Goal: Task Accomplishment & Management: Complete application form

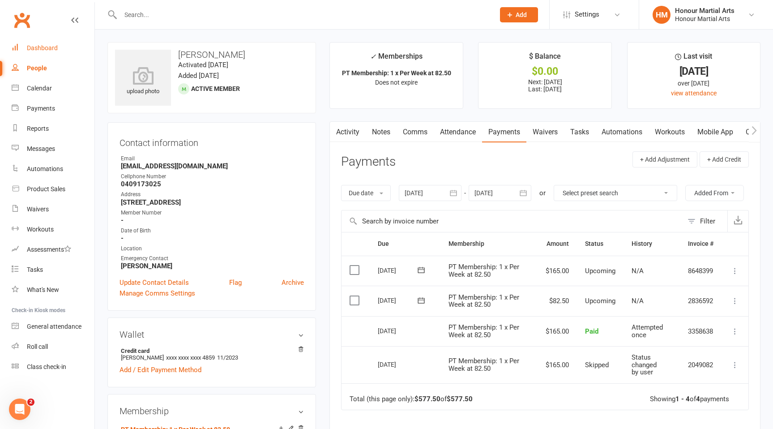
click at [32, 47] on div "Dashboard" at bounding box center [42, 47] width 31 height 7
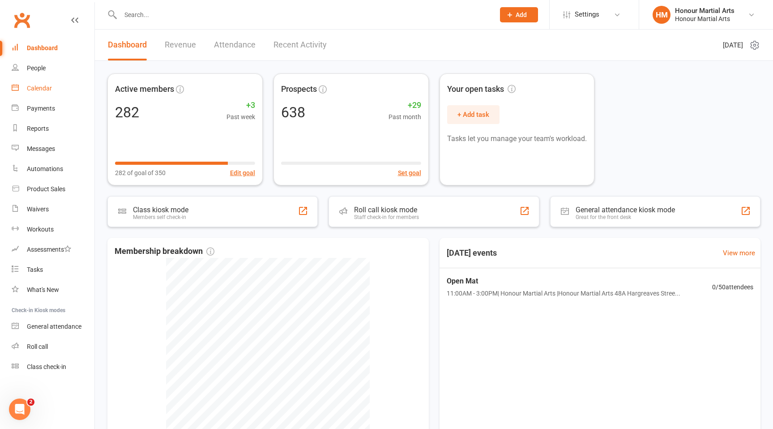
click at [61, 84] on link "Calendar" at bounding box center [53, 88] width 83 height 20
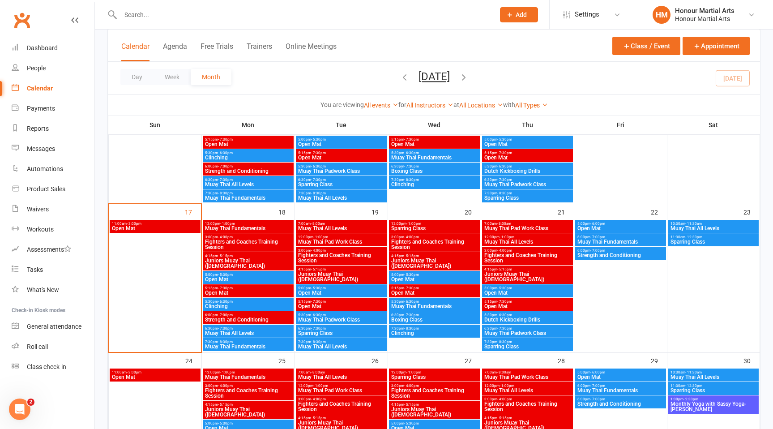
scroll to position [432, 0]
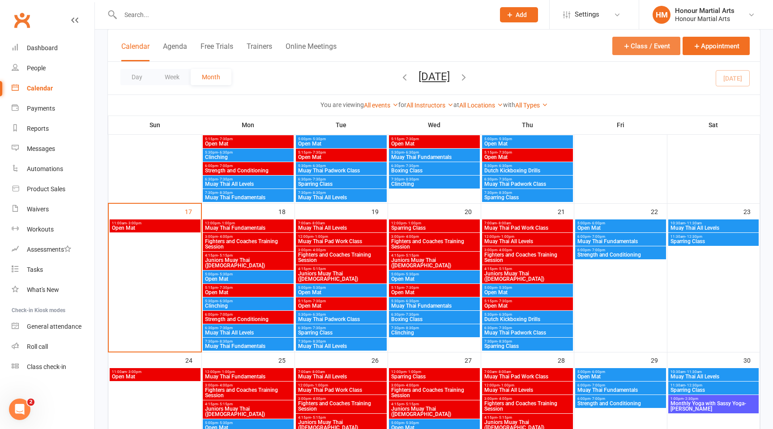
click at [634, 43] on button "Class / Event" at bounding box center [647, 46] width 68 height 18
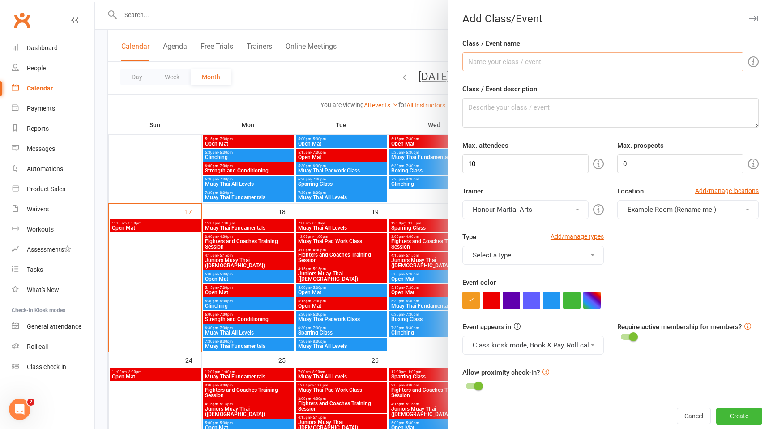
click at [493, 61] on input "Class / Event name" at bounding box center [603, 61] width 281 height 19
type input "F"
type input "Fight Team Check In"
click at [521, 110] on textarea "Class / Event description" at bounding box center [611, 113] width 296 height 30
paste textarea "An invite-only session for fighters in camp or pushing towards competition. Thi…"
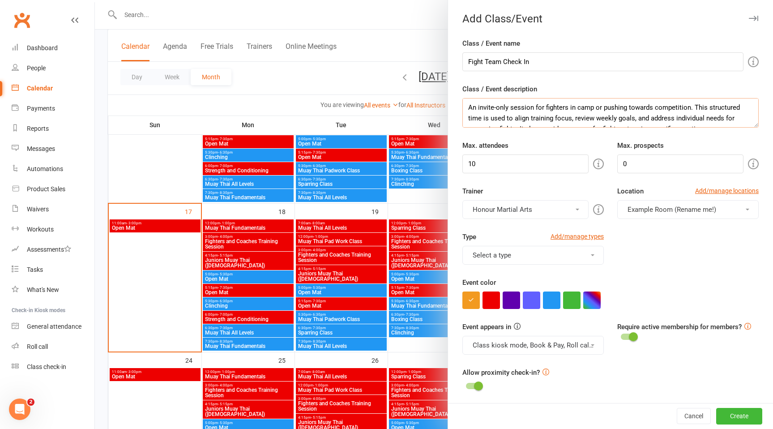
scroll to position [16, 0]
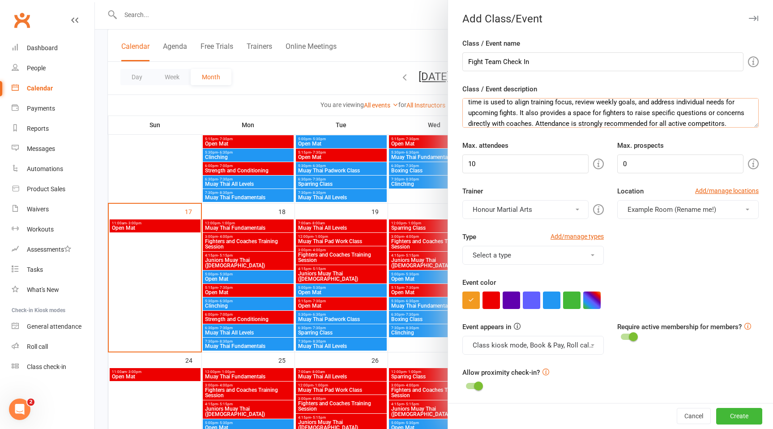
type textarea "An invite-only session for fighters in camp or pushing towards competition. Thi…"
click at [565, 253] on button "Select a type" at bounding box center [534, 255] width 142 height 19
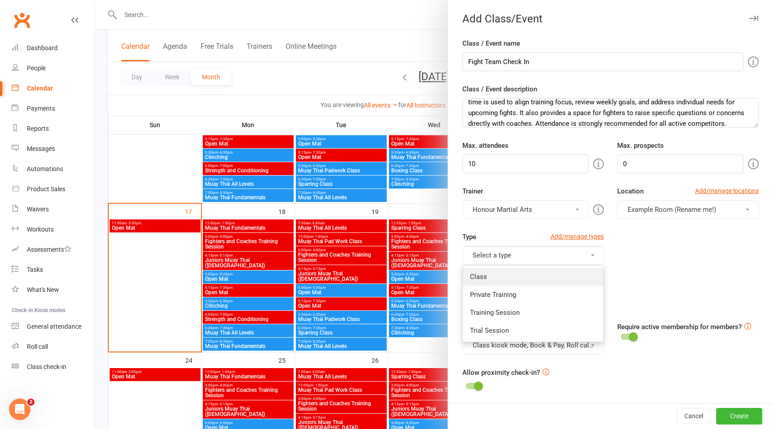
click at [546, 274] on link "Class" at bounding box center [533, 277] width 141 height 18
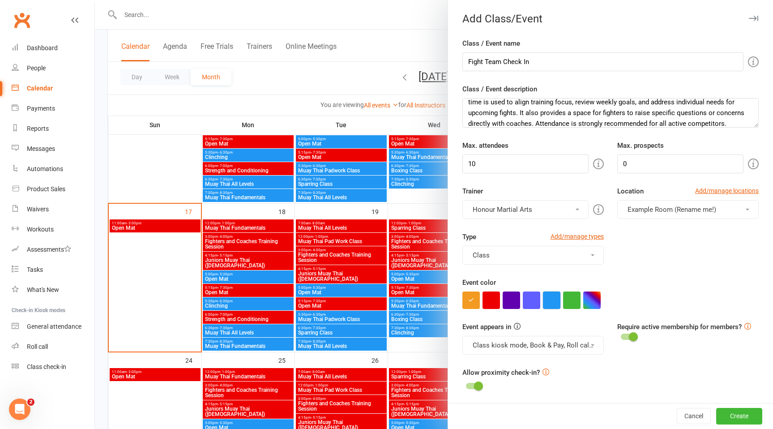
click at [554, 301] on button "button" at bounding box center [551, 300] width 17 height 17
click at [696, 212] on span "Example Room (Rename me!)" at bounding box center [672, 210] width 89 height 8
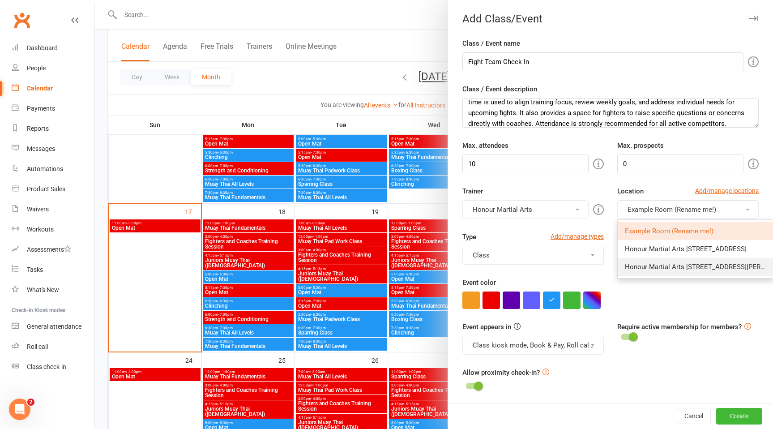
click at [674, 266] on span "Honour Martial Arts [STREET_ADDRESS][PERSON_NAME]" at bounding box center [711, 267] width 173 height 8
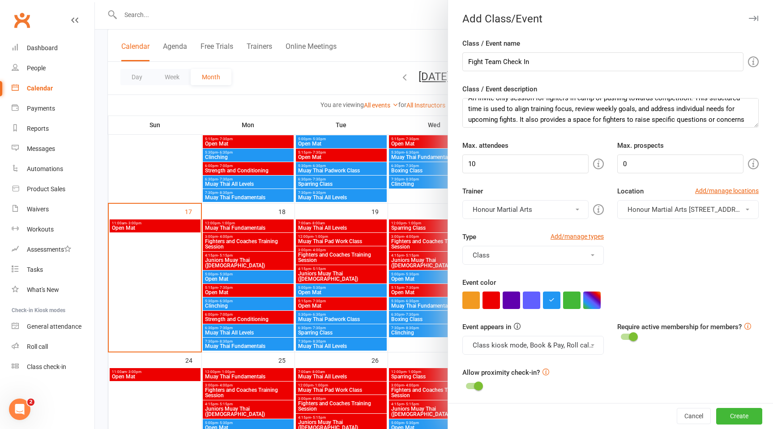
scroll to position [21, 0]
click at [543, 164] on input "10" at bounding box center [526, 164] width 126 height 19
type input "1"
type input "20"
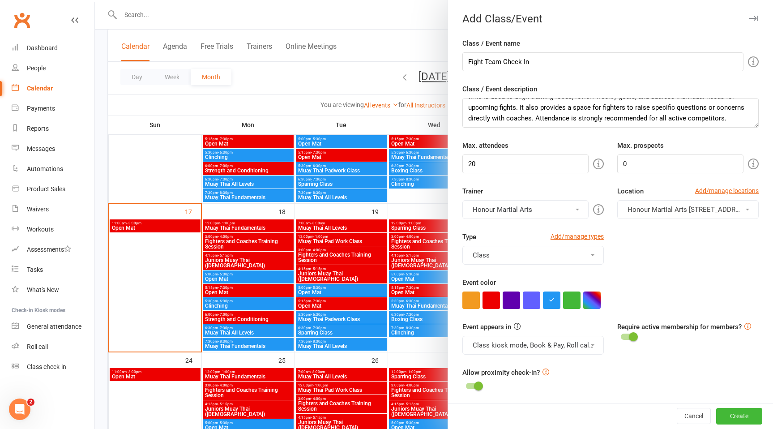
click at [637, 262] on div "Type Add/manage types Class Class Private Training Training Session Trial Sessi…" at bounding box center [611, 255] width 310 height 46
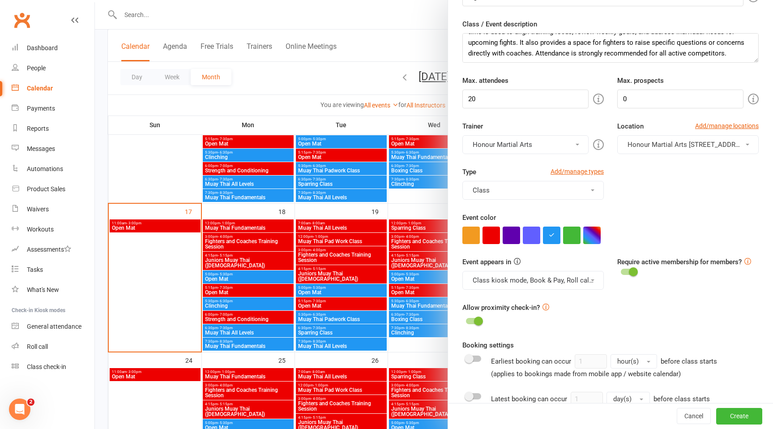
scroll to position [0, 0]
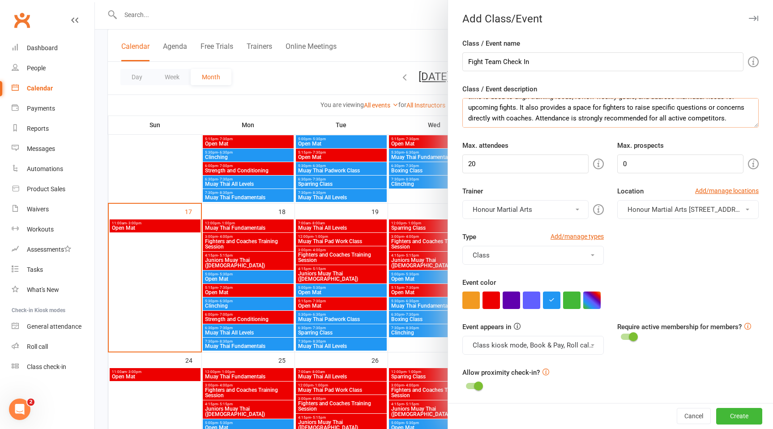
click at [702, 120] on textarea "An invite-only session for fighters in camp or pushing towards competition. Thi…" at bounding box center [611, 113] width 296 height 30
paste textarea "Led by the Head Fight Team Coach and supported by experienced fight team member…"
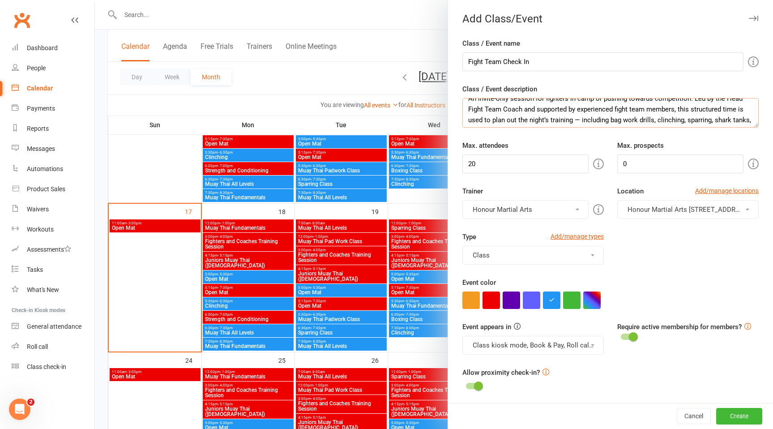
scroll to position [12, 0]
click at [579, 115] on textarea "An invite-only session for fighters in camp or pushing towards competition. Led…" at bounding box center [611, 113] width 296 height 30
click at [527, 113] on textarea "An invite-only session for fighters in camp or pushing towards competition. Led…" at bounding box center [611, 113] width 296 height 30
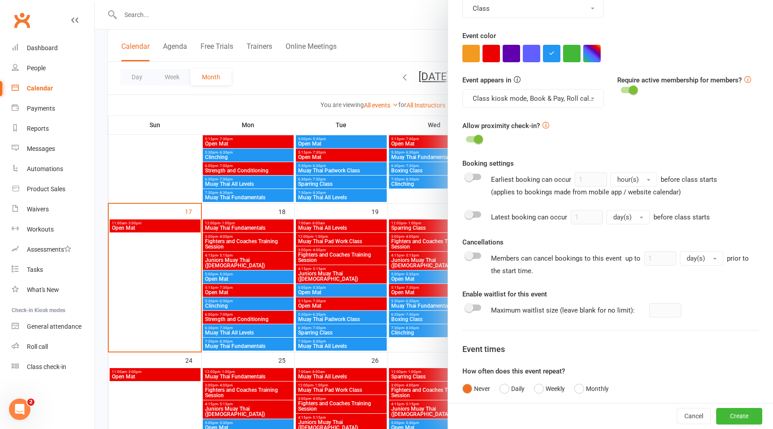
scroll to position [250, 0]
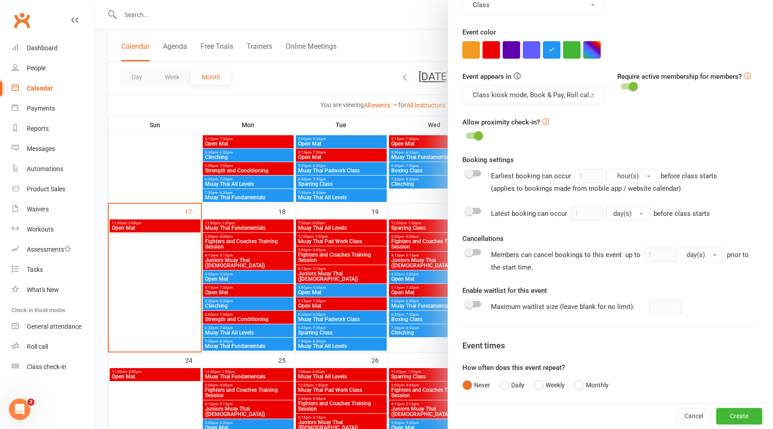
type textarea "An invite-only session for fighters in camp or pushing towards competition. Led…"
click at [474, 174] on div at bounding box center [473, 173] width 15 height 6
click at [466, 172] on input "checkbox" at bounding box center [466, 172] width 0 height 0
click at [589, 180] on input "1" at bounding box center [591, 176] width 32 height 14
type input "1"
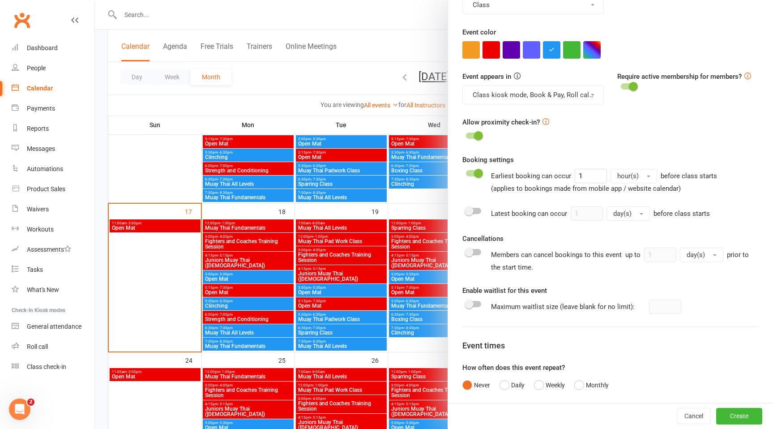
click at [644, 179] on button "hour(s)" at bounding box center [634, 176] width 47 height 14
click at [636, 227] on link "week(s)" at bounding box center [655, 231] width 89 height 18
click at [655, 137] on div "Allow proximity check-in?" at bounding box center [611, 129] width 296 height 25
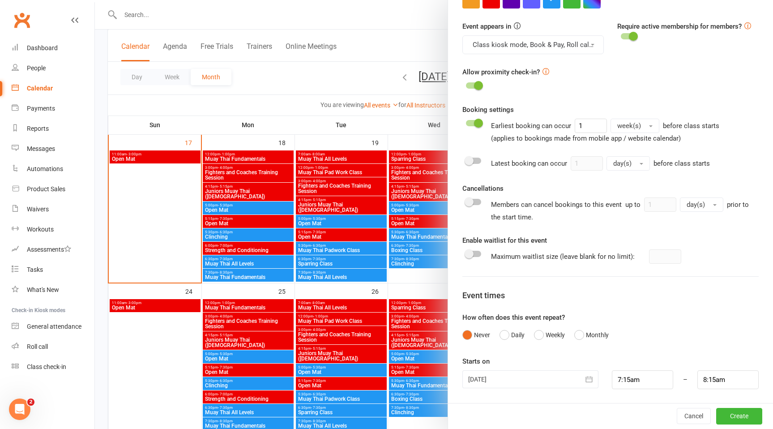
scroll to position [506, 0]
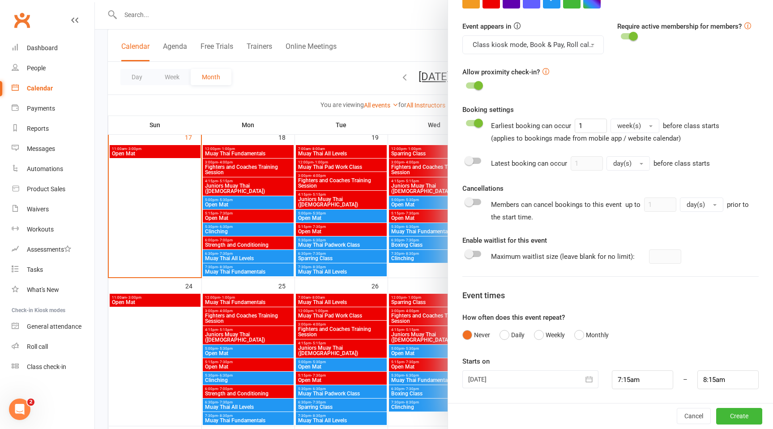
click at [508, 379] on div at bounding box center [531, 379] width 136 height 18
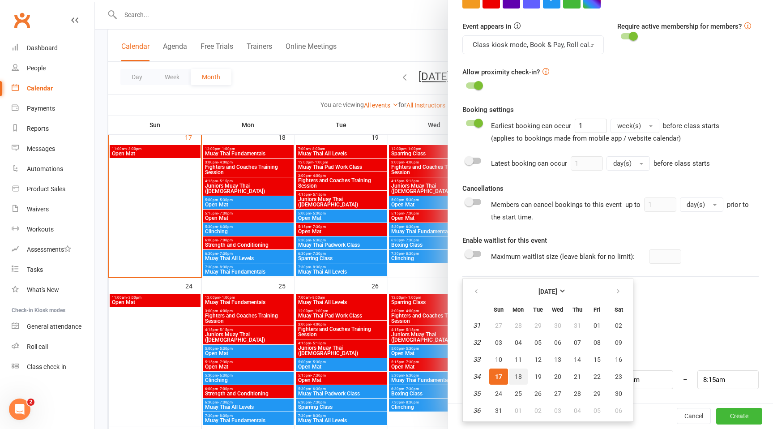
click at [517, 378] on span "18" at bounding box center [518, 376] width 7 height 7
type input "[DATE]"
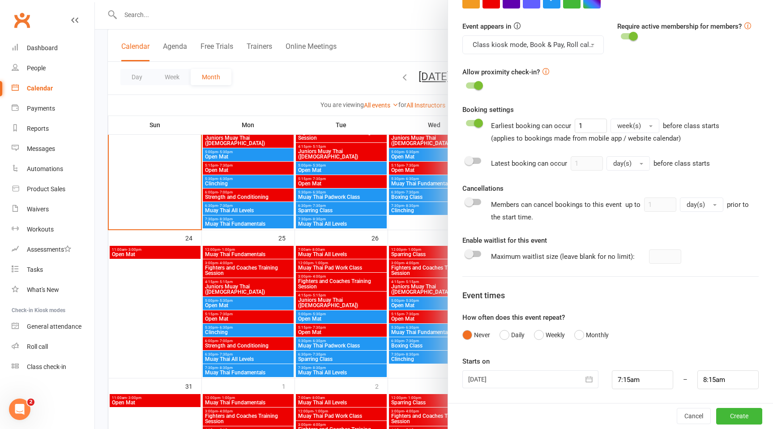
scroll to position [578, 0]
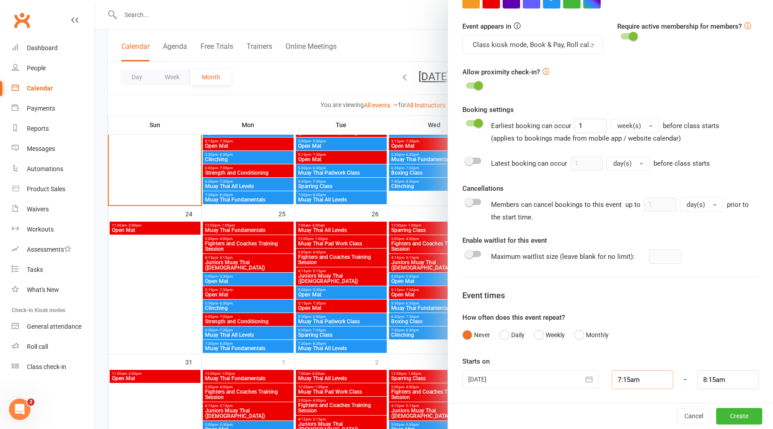
click at [626, 380] on input "7:15am" at bounding box center [642, 379] width 61 height 19
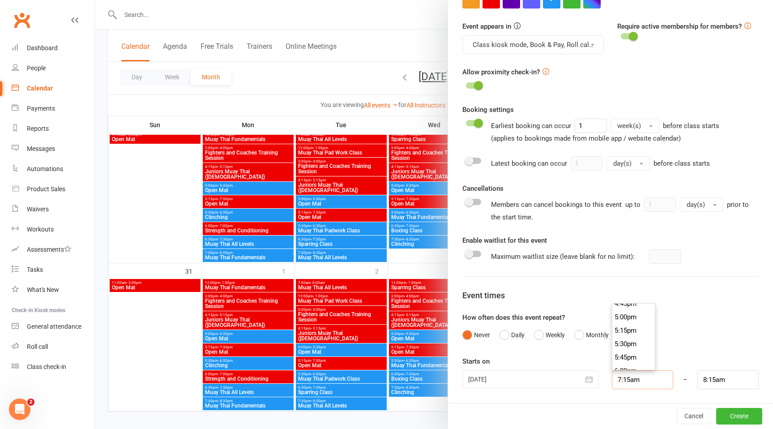
scroll to position [910, 0]
type input "5:00pm"
click at [635, 311] on li "5:00pm" at bounding box center [634, 314] width 43 height 13
click at [713, 383] on input "6:00pm" at bounding box center [728, 379] width 61 height 19
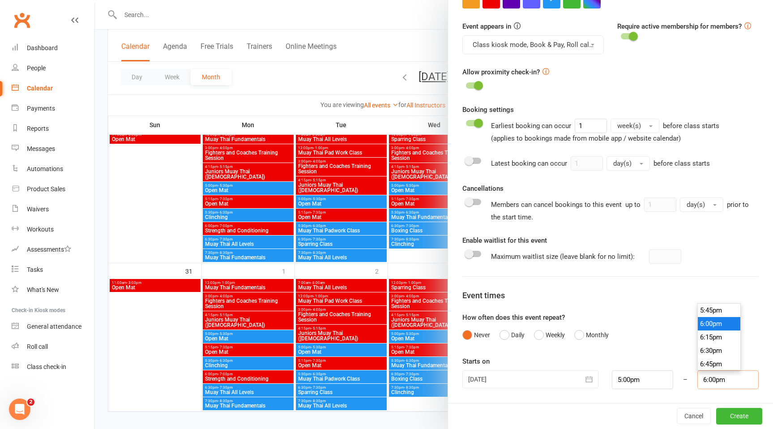
drag, startPoint x: 716, startPoint y: 381, endPoint x: 689, endPoint y: 381, distance: 26.9
click at [689, 381] on div "[DATE] [DATE] Sun Mon Tue Wed Thu Fri Sat 31 27 28 29 30 31 01 02 32 03 04 05 0…" at bounding box center [611, 379] width 310 height 19
type input "5:30pm"
click at [753, 305] on form "Class / Event name Fight Team Check In Class / Event description An invite-only…" at bounding box center [611, 64] width 296 height 652
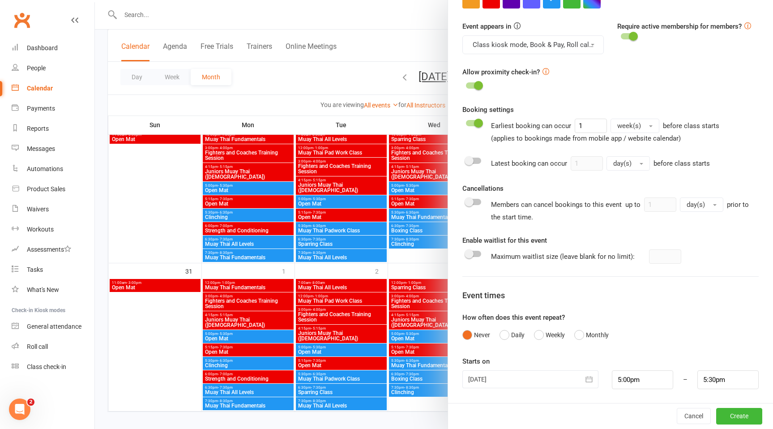
scroll to position [678, 0]
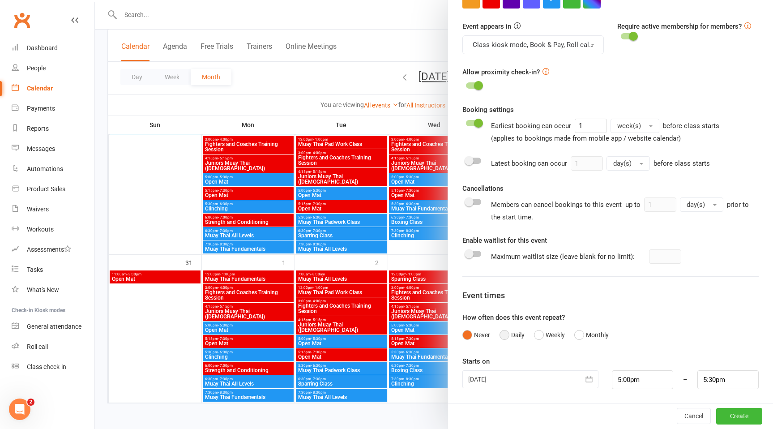
click at [508, 334] on button "Daily" at bounding box center [512, 334] width 25 height 17
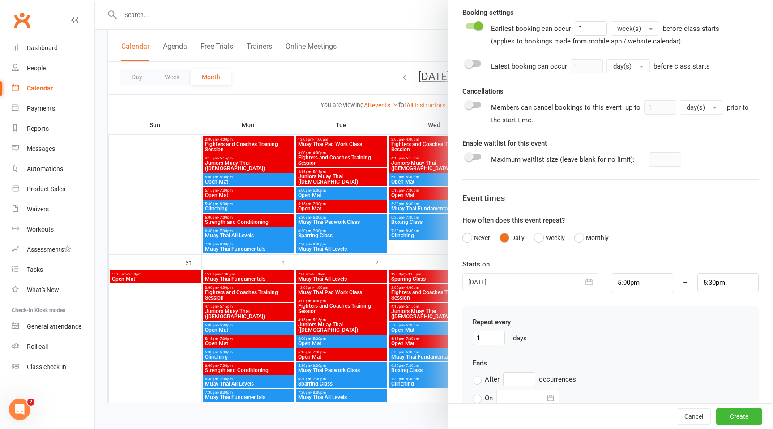
scroll to position [457, 0]
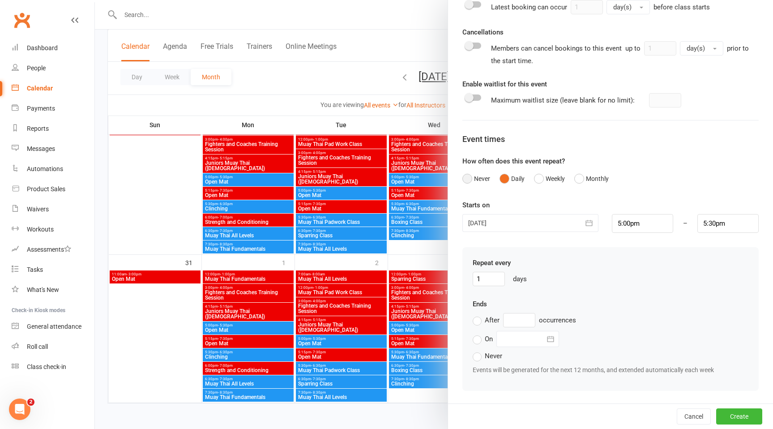
click at [469, 179] on button "Never" at bounding box center [477, 178] width 28 height 17
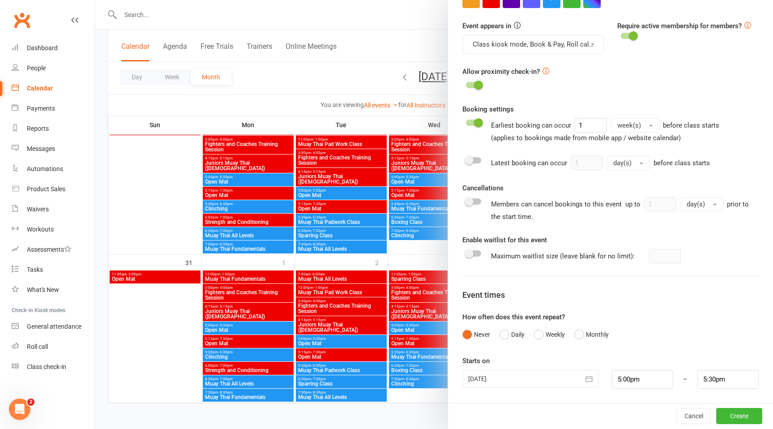
scroll to position [301, 0]
click at [503, 336] on button "Daily" at bounding box center [512, 334] width 25 height 17
click at [537, 333] on button "Weekly" at bounding box center [549, 334] width 31 height 17
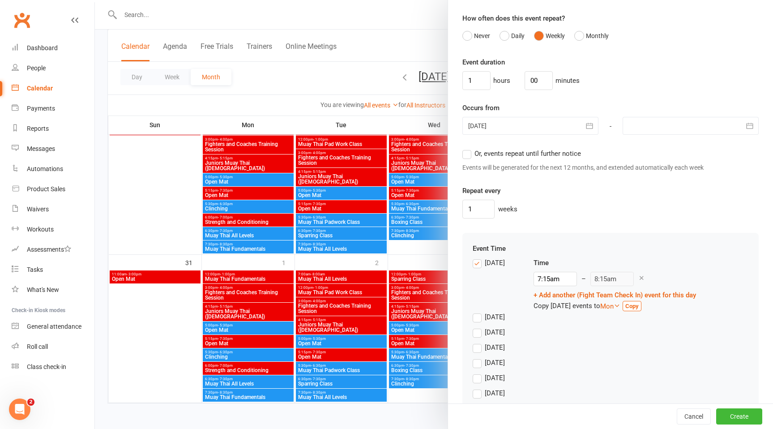
scroll to position [601, 0]
click at [533, 130] on div at bounding box center [531, 125] width 136 height 18
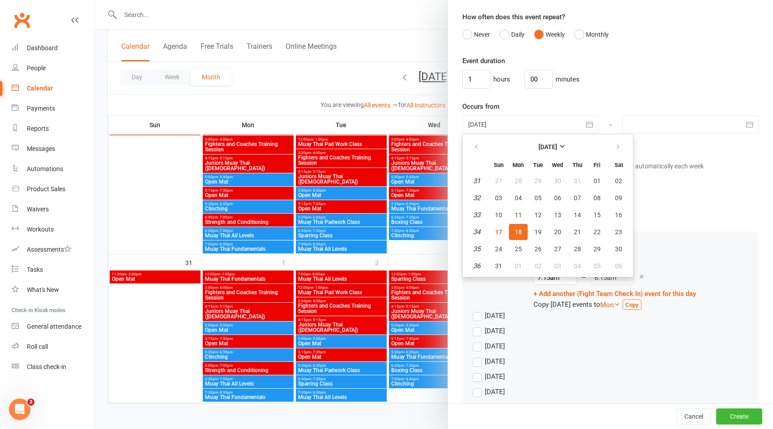
click at [520, 234] on span "18" at bounding box center [518, 231] width 7 height 7
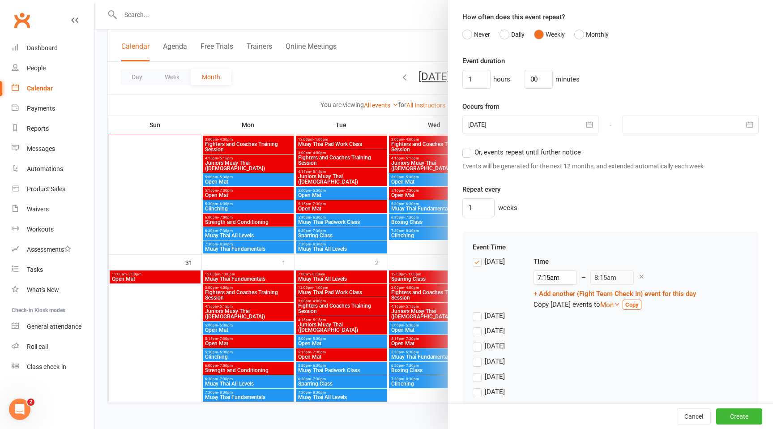
click at [476, 316] on label "[DATE]" at bounding box center [489, 315] width 32 height 11
click at [476, 310] on input "[DATE]" at bounding box center [476, 310] width 6 height 0
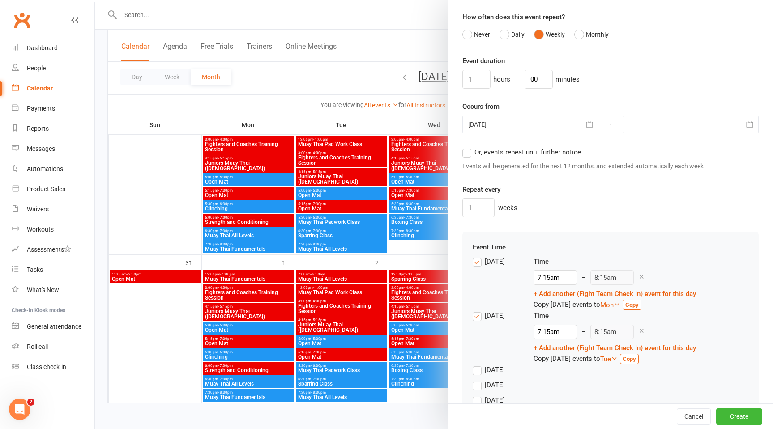
click at [476, 262] on label "[DATE]" at bounding box center [489, 261] width 32 height 11
click at [476, 256] on input "[DATE]" at bounding box center [476, 256] width 6 height 0
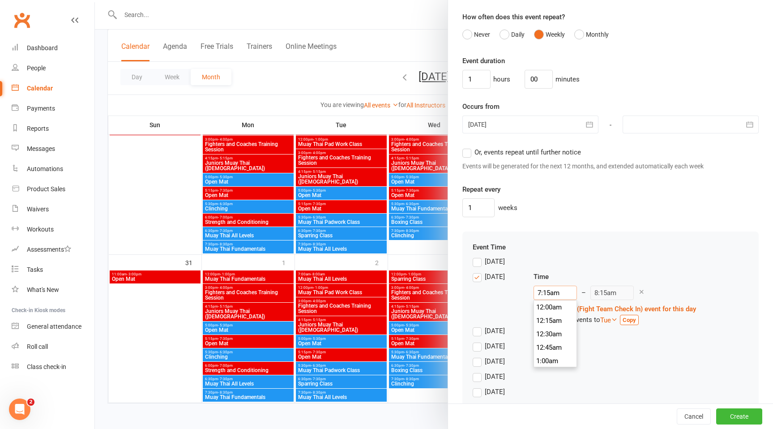
scroll to position [376, 0]
drag, startPoint x: 550, startPoint y: 293, endPoint x: 528, endPoint y: 293, distance: 22.8
click at [528, 293] on div "[DATE] Time 7:15am 12:00am 12:15am 12:30am 12:45am 1:00am 1:15am 1:30am 1:45am …" at bounding box center [611, 298] width 276 height 54
type input "5am"
type input "6:00am"
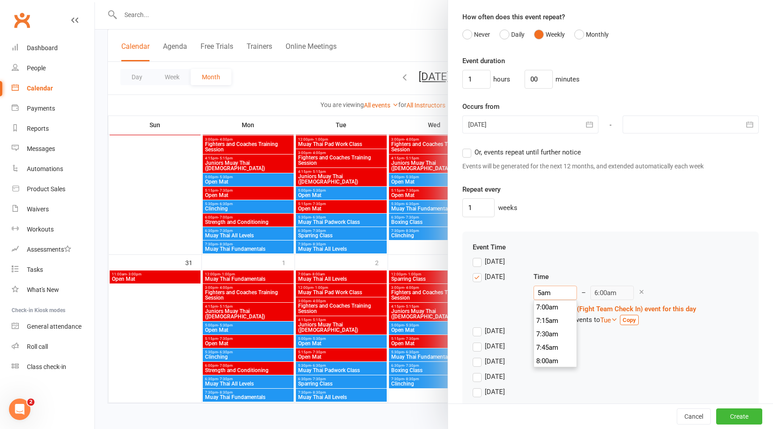
scroll to position [255, 0]
type input "5m"
type input "6:00pm"
type input "5:00pm"
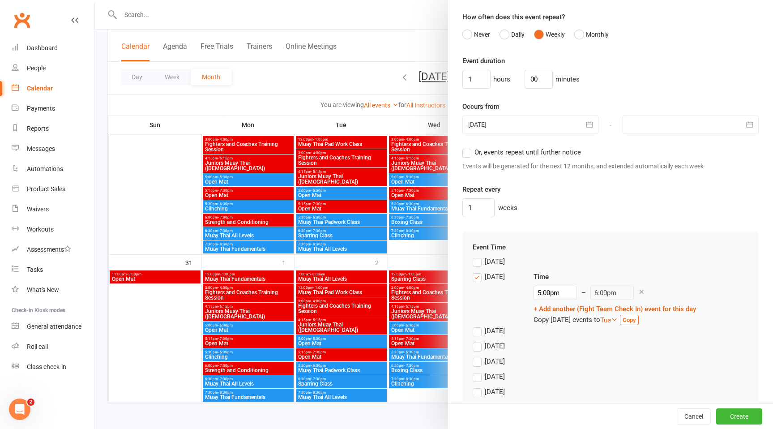
click at [630, 265] on div "[DATE]" at bounding box center [611, 263] width 276 height 15
click at [533, 81] on input "00" at bounding box center [539, 79] width 28 height 19
type input "0"
type input "30"
click at [475, 81] on input "1" at bounding box center [477, 79] width 28 height 19
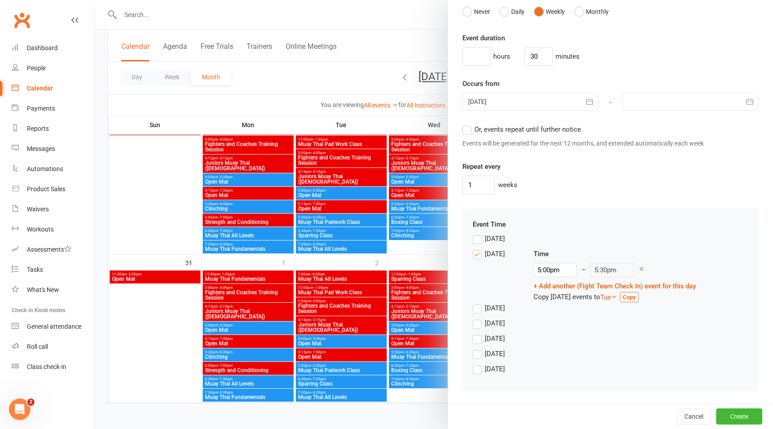
click at [477, 309] on label "[DATE]" at bounding box center [489, 308] width 32 height 11
click at [477, 303] on input "[DATE]" at bounding box center [476, 303] width 6 height 0
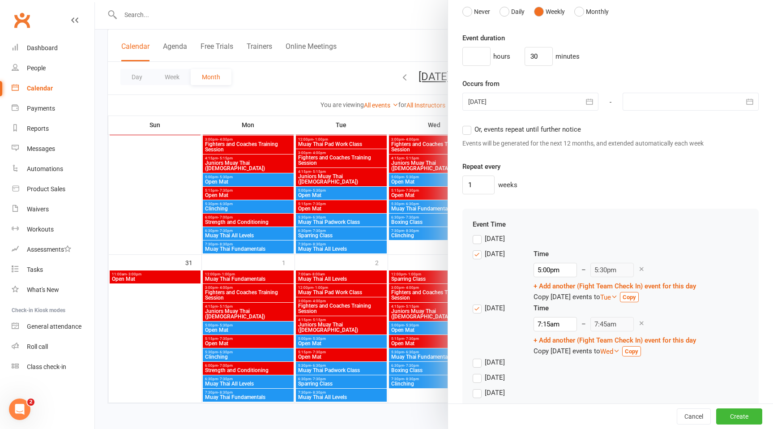
click at [476, 363] on label "[DATE]" at bounding box center [489, 362] width 32 height 11
click at [476, 357] on input "[DATE]" at bounding box center [476, 357] width 6 height 0
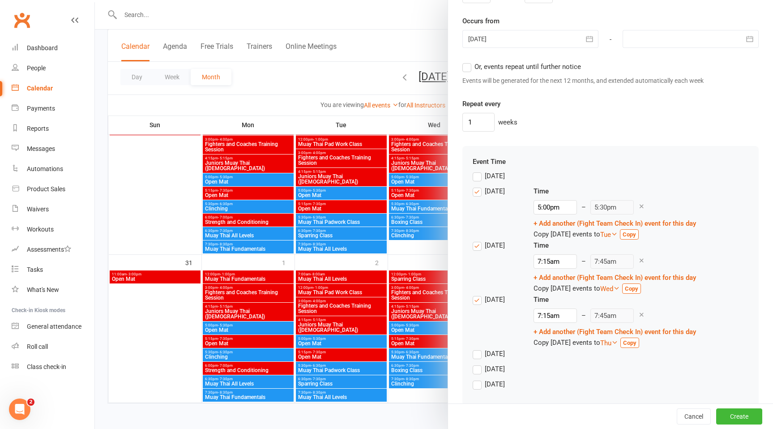
scroll to position [688, 0]
click at [479, 351] on label "[DATE]" at bounding box center [489, 352] width 32 height 11
click at [479, 347] on input "[DATE]" at bounding box center [476, 347] width 6 height 0
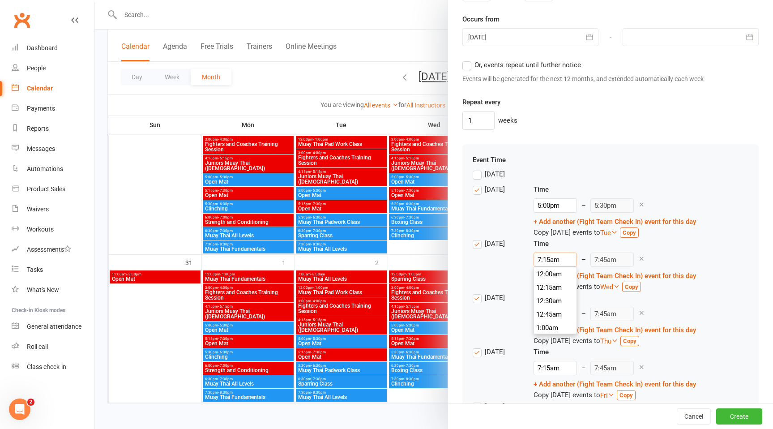
click at [557, 259] on input "7:15am" at bounding box center [555, 260] width 43 height 14
drag, startPoint x: 552, startPoint y: 259, endPoint x: 507, endPoint y: 258, distance: 44.3
click at [507, 258] on div "[DATE] Time 7:15am 12:00am 12:15am 12:30am 12:45am 1:00am 1:15am 1:30am 1:45am …" at bounding box center [611, 265] width 276 height 54
type input "5am"
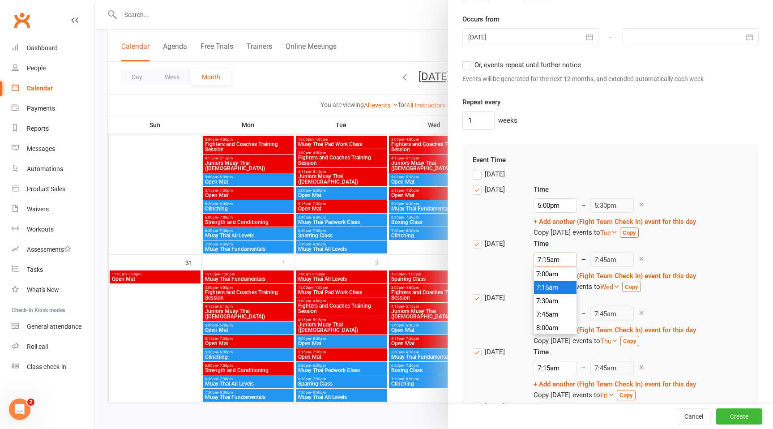
type input "5:30am"
type input "5:00pm"
type input "5:30pm"
click at [554, 308] on li "5:00pm" at bounding box center [555, 304] width 43 height 13
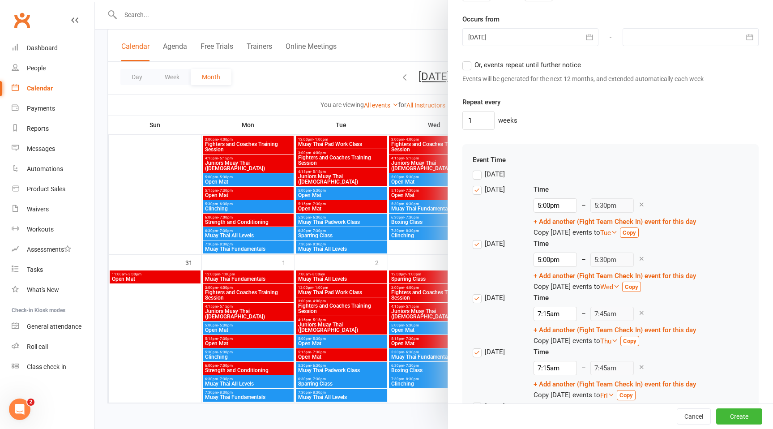
click at [476, 296] on label "[DATE]" at bounding box center [489, 297] width 32 height 11
click at [476, 292] on input "[DATE]" at bounding box center [476, 292] width 6 height 0
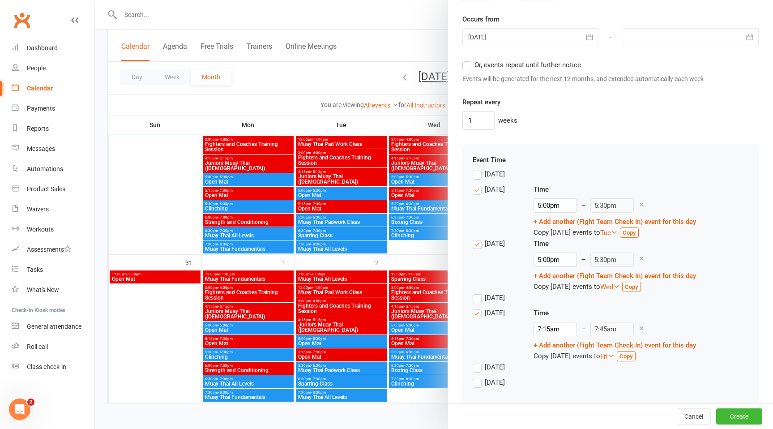
click at [478, 316] on label "[DATE]" at bounding box center [489, 313] width 32 height 11
click at [478, 308] on input "[DATE]" at bounding box center [476, 308] width 6 height 0
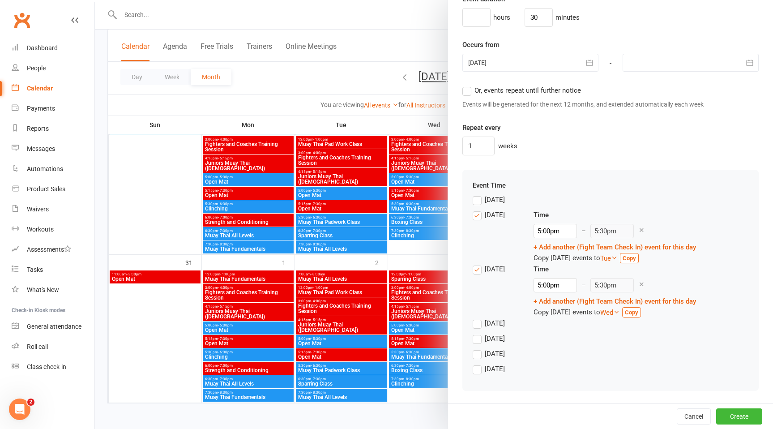
click at [478, 323] on label "[DATE]" at bounding box center [489, 323] width 32 height 11
click at [478, 318] on input "[DATE]" at bounding box center [476, 318] width 6 height 0
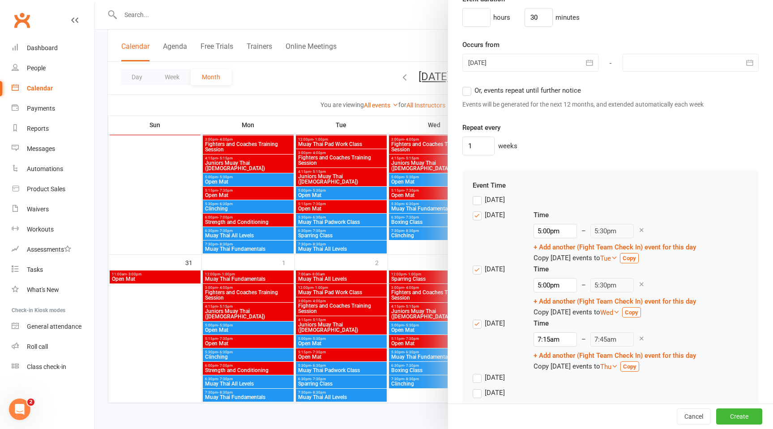
scroll to position [702, 0]
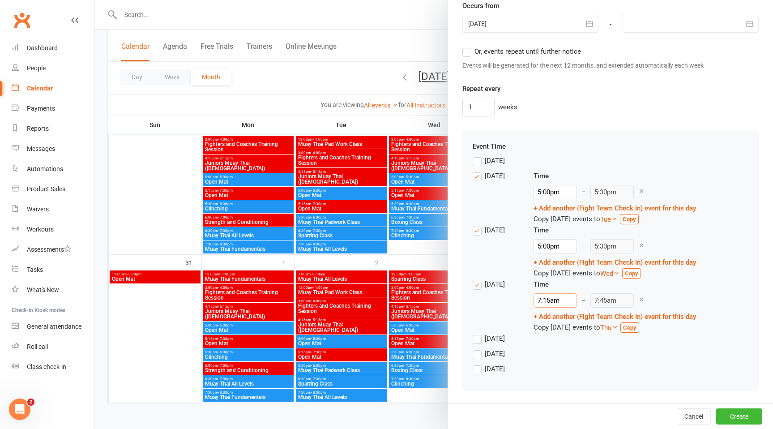
click at [551, 301] on input "7:15am" at bounding box center [555, 300] width 43 height 14
type input "5"
type input "5:30am"
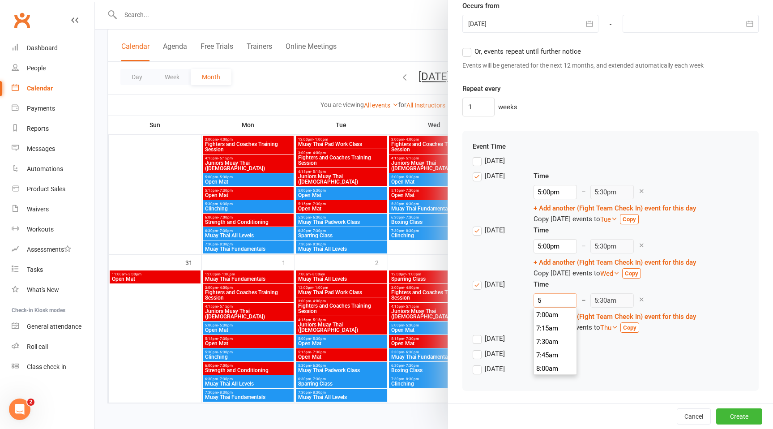
scroll to position [255, 0]
type input "5:0"
type input "5:30pm"
type input "5:00"
type input "5:30am"
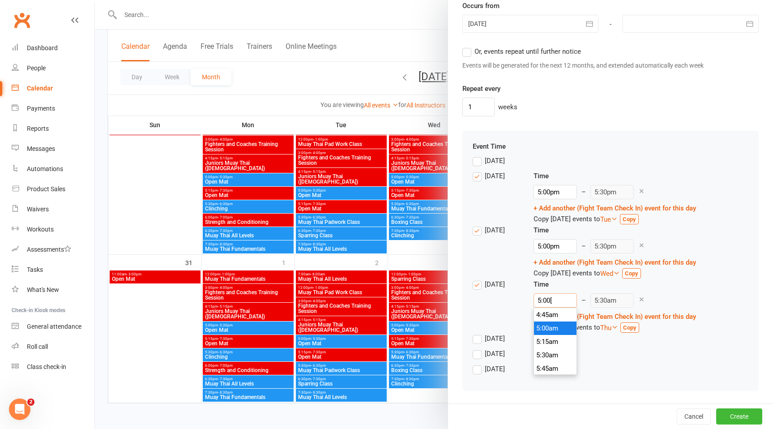
type input "5:00[,"
type input "5:30pm"
type input "5:00["
type input "5:30am"
type input "5:00p"
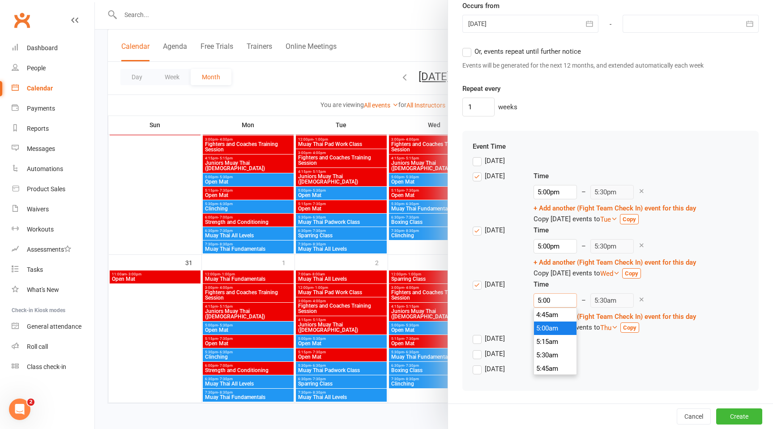
type input "5:30pm"
type input "5:00pm"
click at [550, 326] on li "5:00pm" at bounding box center [555, 328] width 43 height 13
click at [476, 341] on label "[DATE]" at bounding box center [489, 338] width 32 height 11
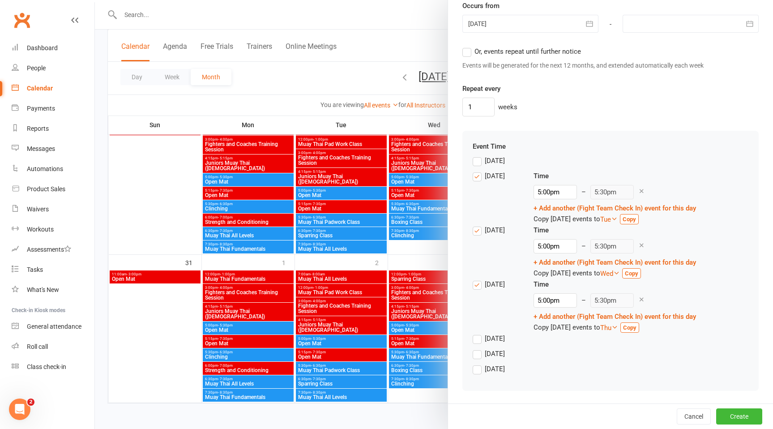
click at [476, 333] on input "[DATE]" at bounding box center [476, 333] width 6 height 0
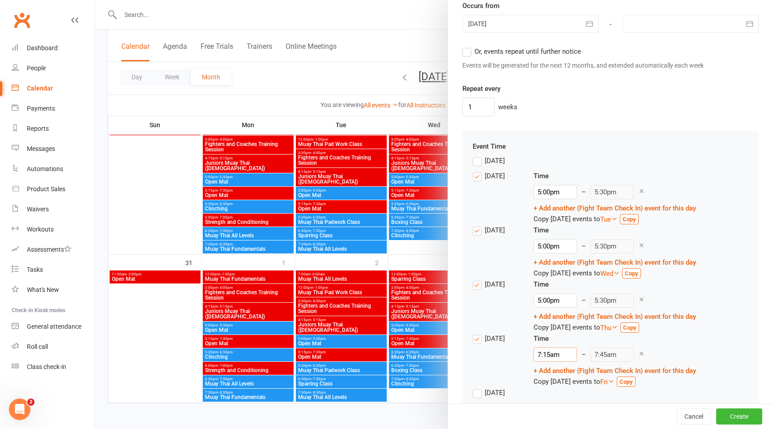
click at [546, 351] on input "7:15am" at bounding box center [555, 355] width 43 height 14
type input "5"
type input "5:30am"
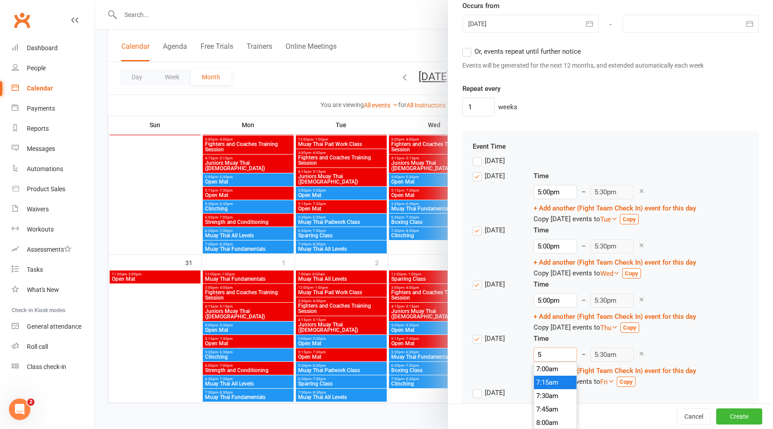
scroll to position [255, 0]
type input "5:0"
type input "5:30pm"
type input "5:00"
type input "5:30am"
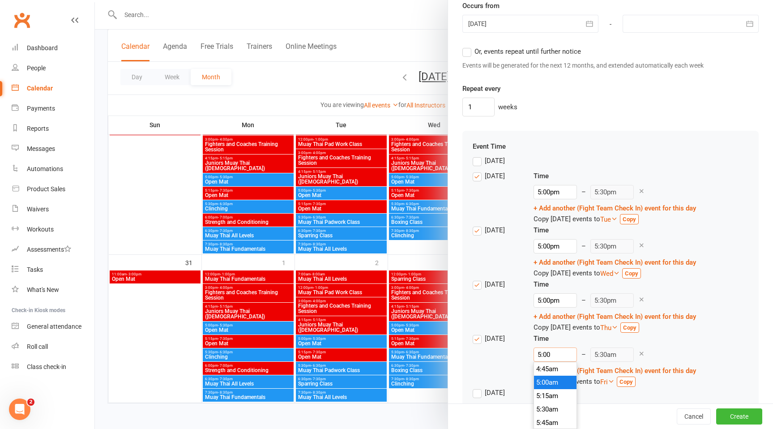
type input "5:00p"
type input "5:30pm"
type input "5:00pm"
click at [557, 386] on li "5:00pm" at bounding box center [555, 382] width 43 height 13
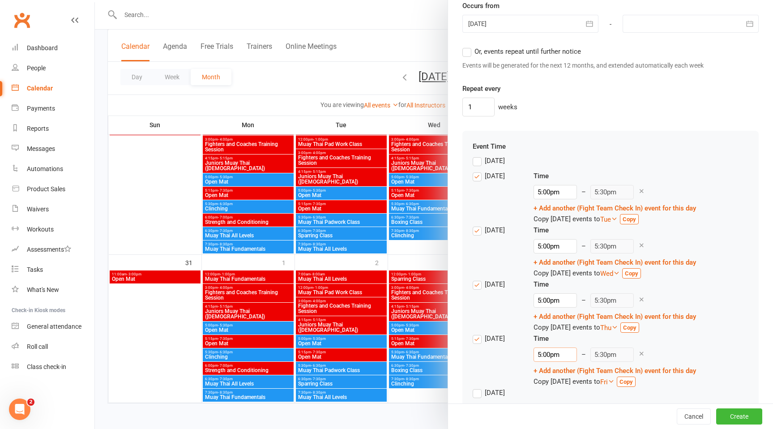
scroll to position [741, 0]
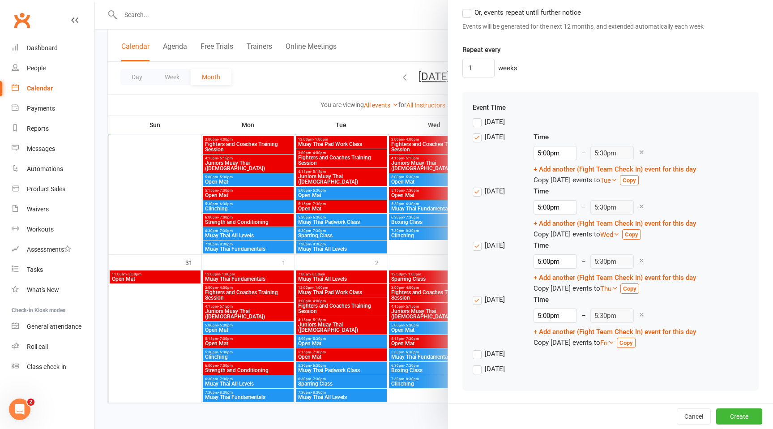
click at [476, 369] on label "[DATE]" at bounding box center [489, 369] width 32 height 11
click at [476, 364] on input "[DATE]" at bounding box center [476, 364] width 6 height 0
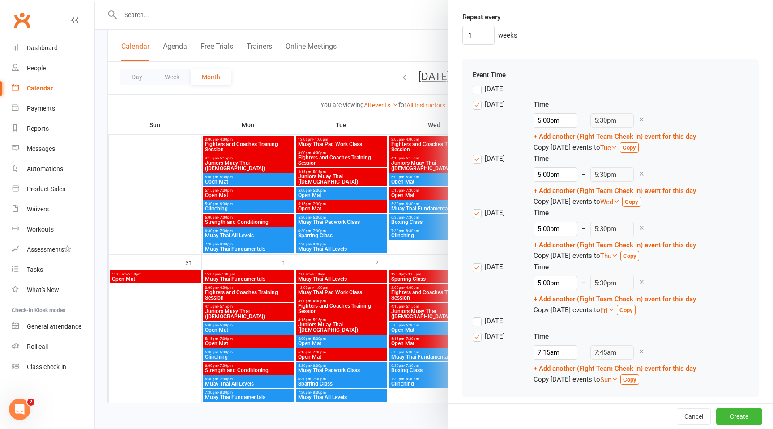
scroll to position [780, 0]
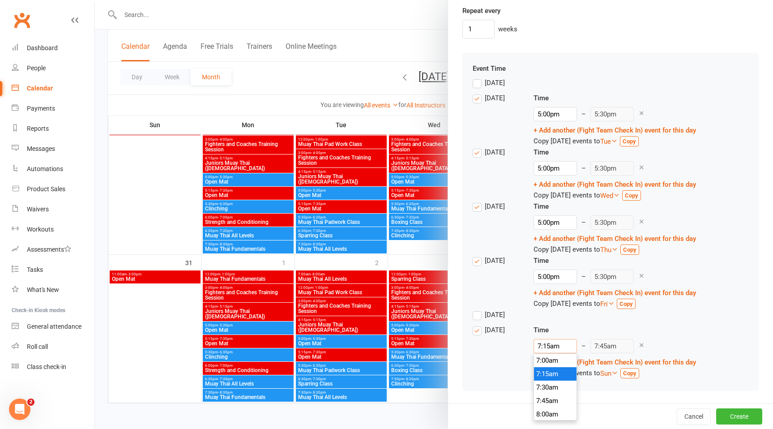
drag, startPoint x: 551, startPoint y: 344, endPoint x: 507, endPoint y: 344, distance: 43.9
click at [507, 344] on div "[DATE] Time 7:15am 12:00am 12:15am 12:30am 12:45am 1:00am 1:15am 1:30am 1:45am …" at bounding box center [611, 352] width 276 height 54
type input "1am"
type input "1:30am"
type input "10am"
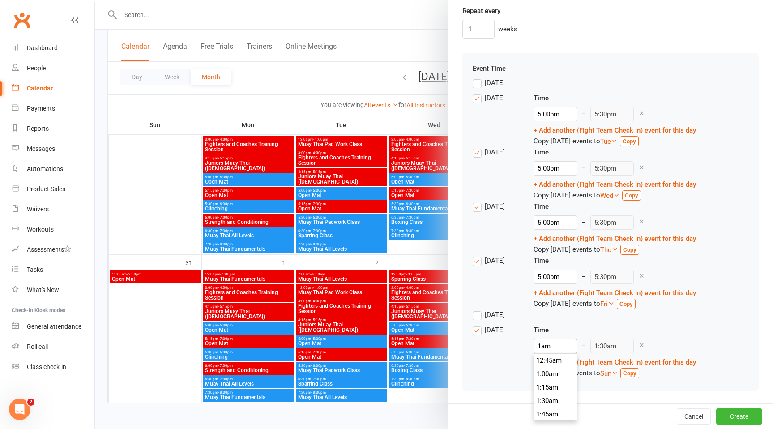
type input "10:30am"
type input "10:00am"
click at [552, 375] on li "10:00am" at bounding box center [555, 373] width 43 height 13
click at [655, 350] on div "10:00am 12:00am 12:15am 12:30am 12:45am 1:00am 1:15am 1:30am 1:45am 2:00am 2:15…" at bounding box center [615, 346] width 163 height 14
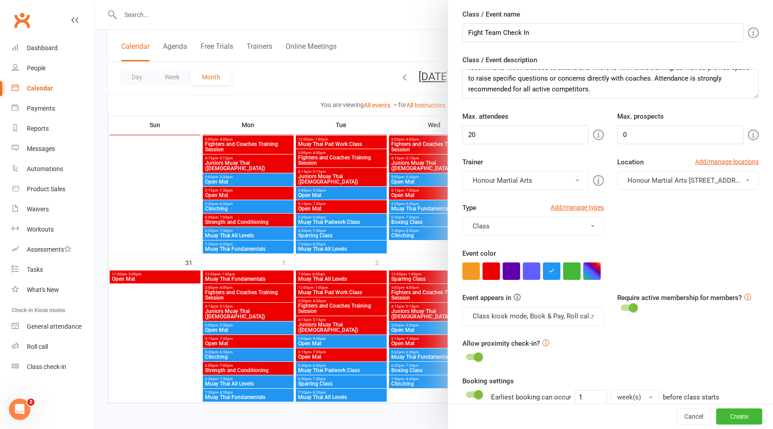
scroll to position [0, 0]
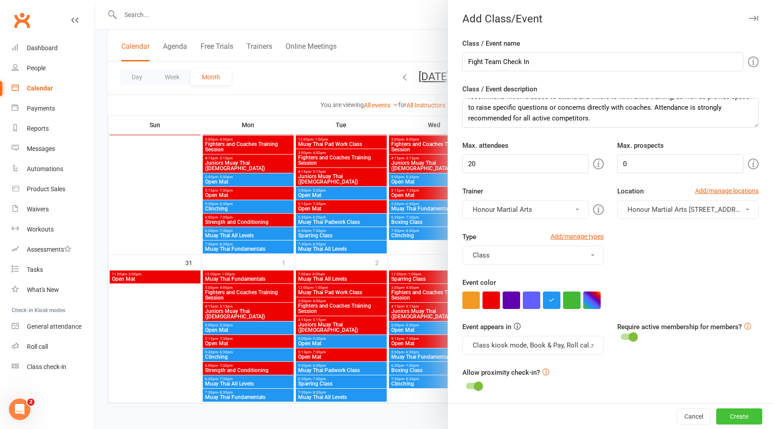
click at [730, 421] on button "Create" at bounding box center [740, 416] width 46 height 16
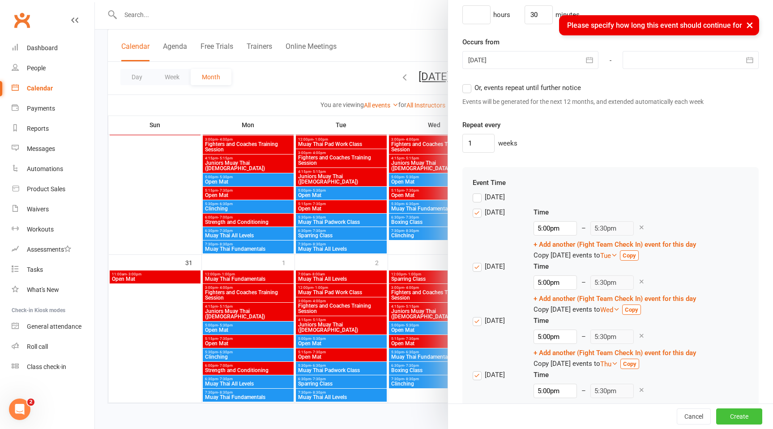
scroll to position [664, 0]
click at [470, 91] on label "Or, events repeat until further notice" at bounding box center [522, 89] width 119 height 11
click at [468, 84] on input "Or, events repeat until further notice" at bounding box center [466, 84] width 6 height 0
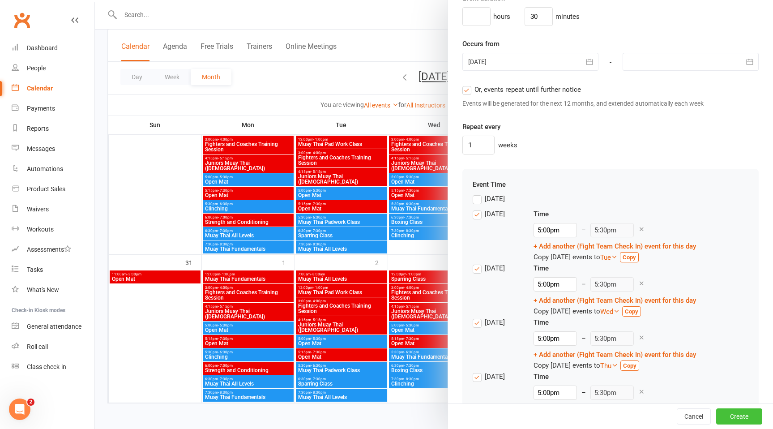
click at [747, 415] on button "Create" at bounding box center [740, 416] width 46 height 16
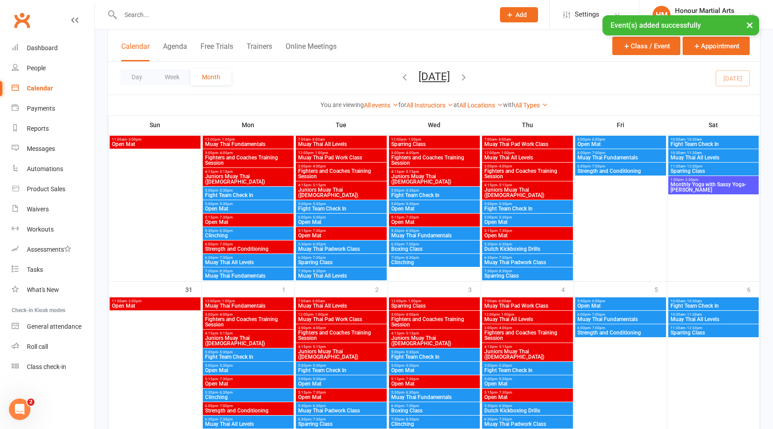
scroll to position [710, 0]
